Goal: Task Accomplishment & Management: Manage account settings

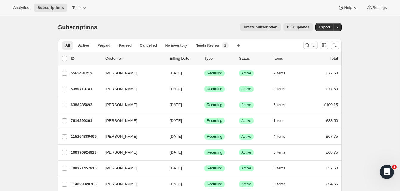
click at [306, 43] on icon "Search and filter results" at bounding box center [308, 45] width 6 height 6
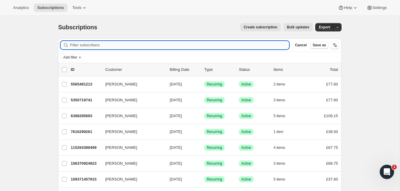
click at [113, 44] on input "Filter subscribers" at bounding box center [179, 45] width 219 height 8
paste input "Carole Ward"
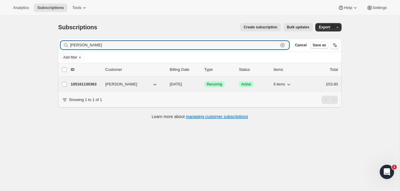
type input "Carole Ward"
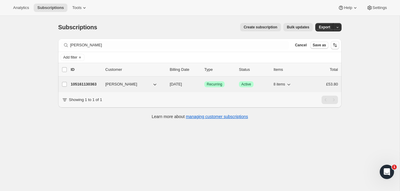
click at [90, 83] on p "105161130363" at bounding box center [86, 84] width 30 height 6
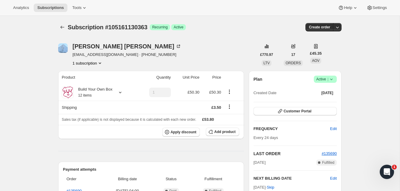
click at [324, 78] on span "Active |" at bounding box center [325, 79] width 18 height 6
click at [323, 99] on span "Cancel subscription" at bounding box center [324, 101] width 34 height 4
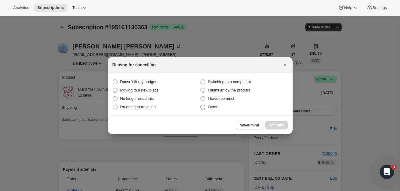
drag, startPoint x: 204, startPoint y: 107, endPoint x: 209, endPoint y: 109, distance: 5.7
click at [204, 107] on span ":rbs:" at bounding box center [203, 106] width 5 height 5
click at [201, 105] on input "Other" at bounding box center [201, 104] width 0 height 0
radio input "true"
click at [278, 124] on span "Continue" at bounding box center [277, 125] width 16 height 5
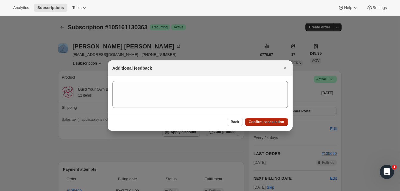
click at [282, 121] on span "Confirm cancellation" at bounding box center [267, 121] width 36 height 5
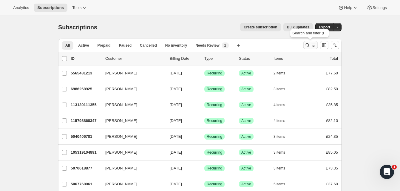
click at [309, 43] on icon "Search and filter results" at bounding box center [308, 45] width 6 height 6
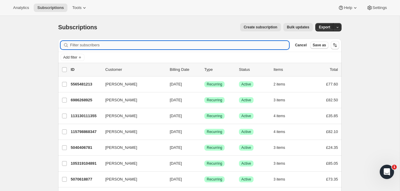
click at [115, 44] on input "Filter subscribers" at bounding box center [179, 45] width 219 height 8
click at [99, 44] on input "Filter subscribers" at bounding box center [179, 45] width 219 height 8
paste input "[PERSON_NAME]"
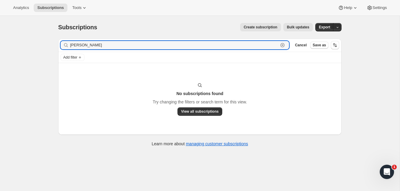
drag, startPoint x: 78, startPoint y: 45, endPoint x: 66, endPoint y: 44, distance: 11.6
click at [66, 45] on div "[PERSON_NAME] Clear" at bounding box center [175, 45] width 229 height 8
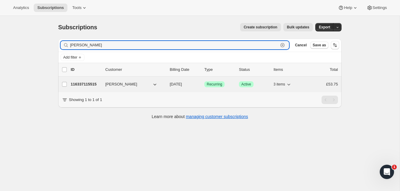
type input "[PERSON_NAME]"
click at [89, 81] on p "116337115515" at bounding box center [86, 84] width 30 height 6
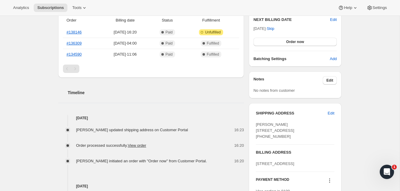
scroll to position [168, 0]
